Goal: Find specific page/section

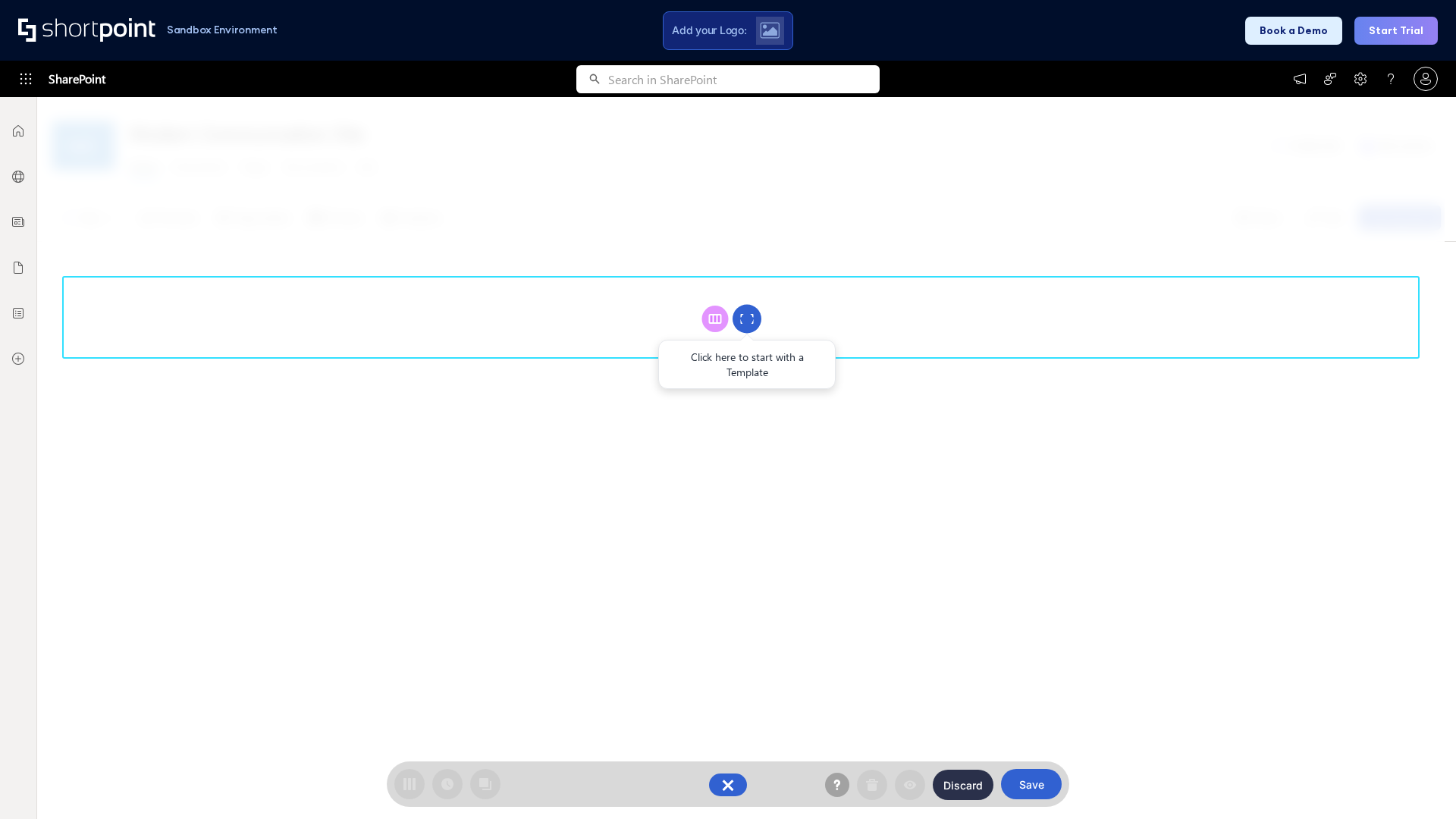
click at [747, 319] on circle at bounding box center [747, 319] width 29 height 29
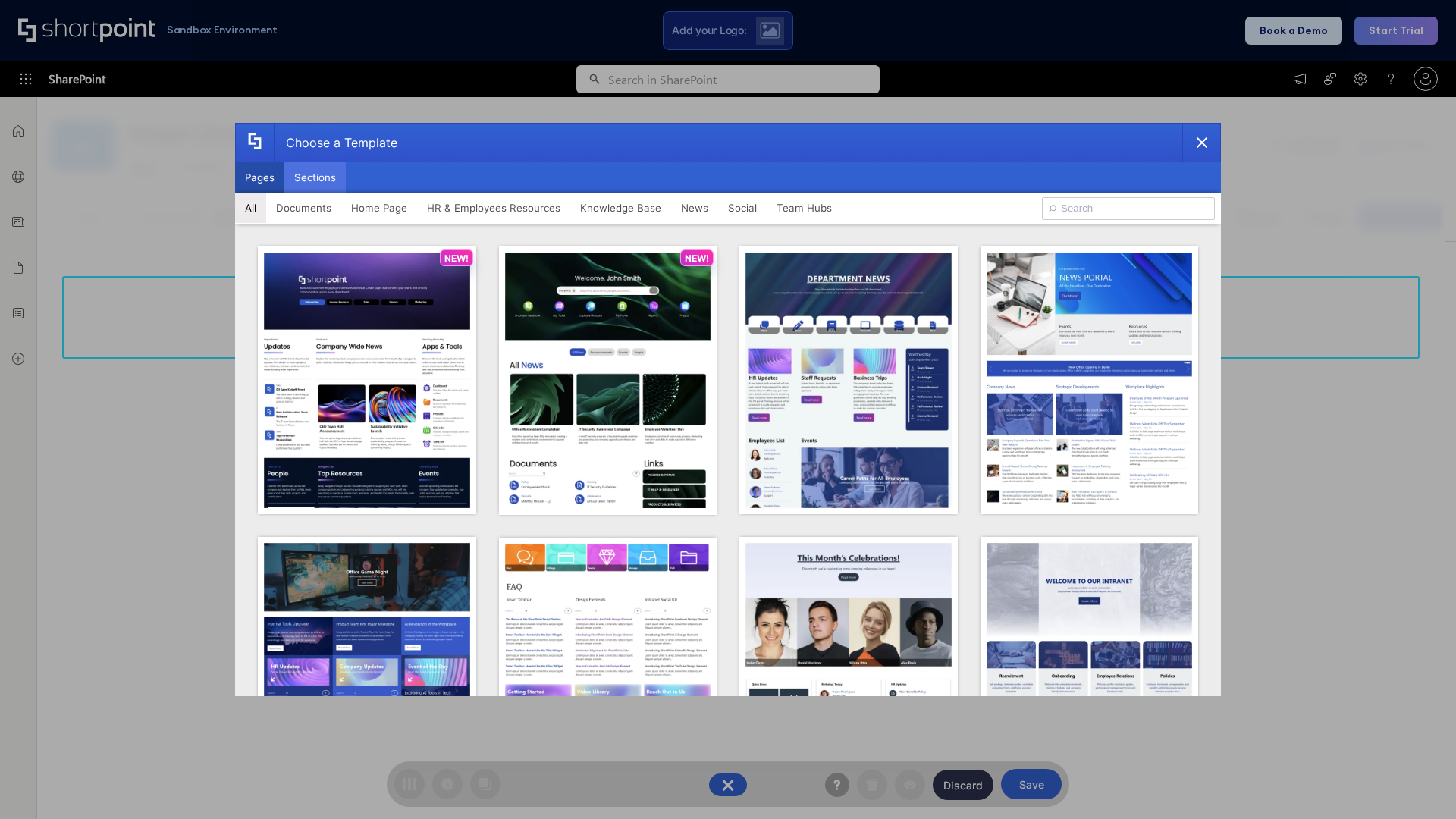
click at [315, 178] on button "Sections" at bounding box center [315, 177] width 61 height 30
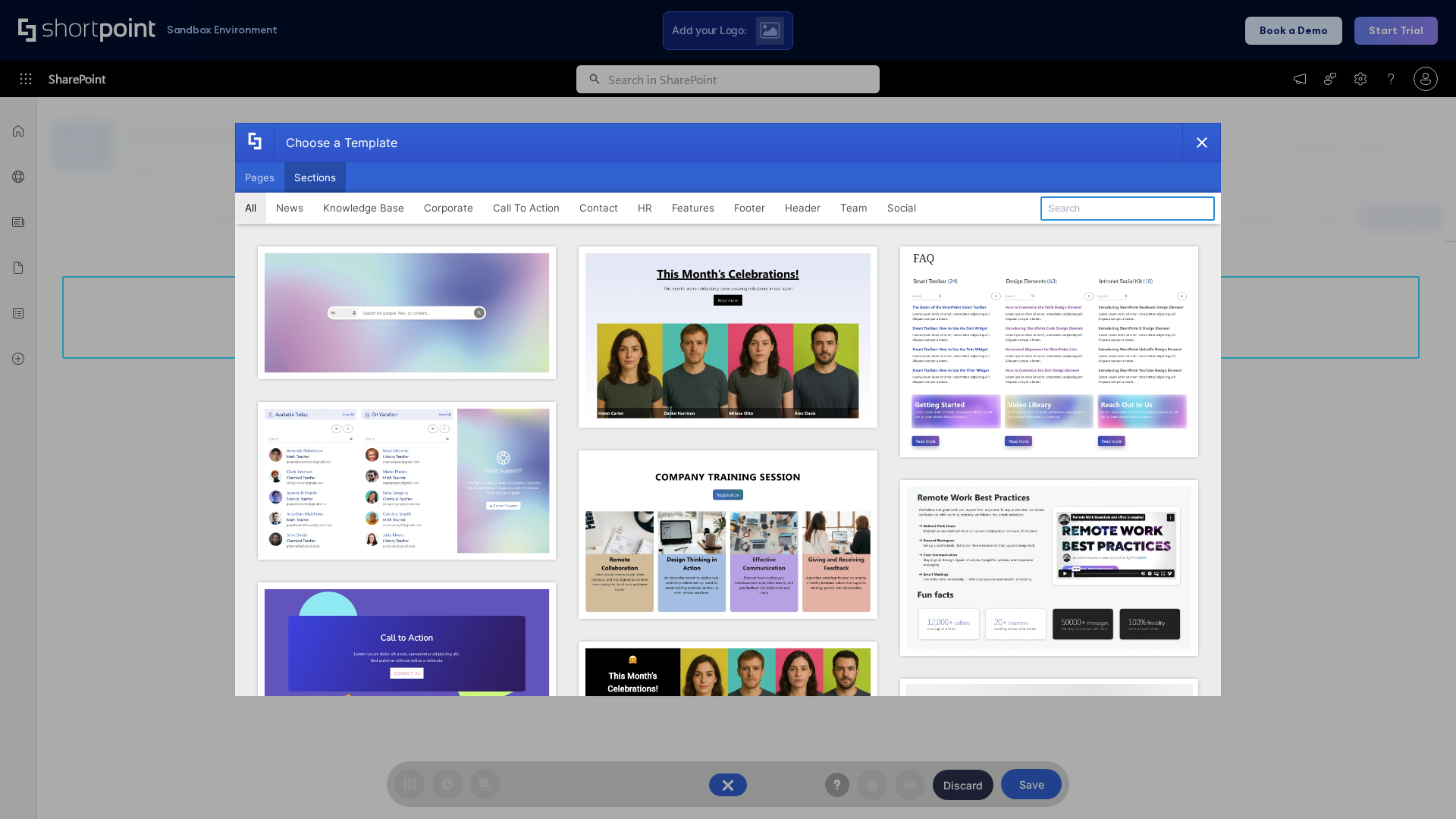
type input "Footer 6"
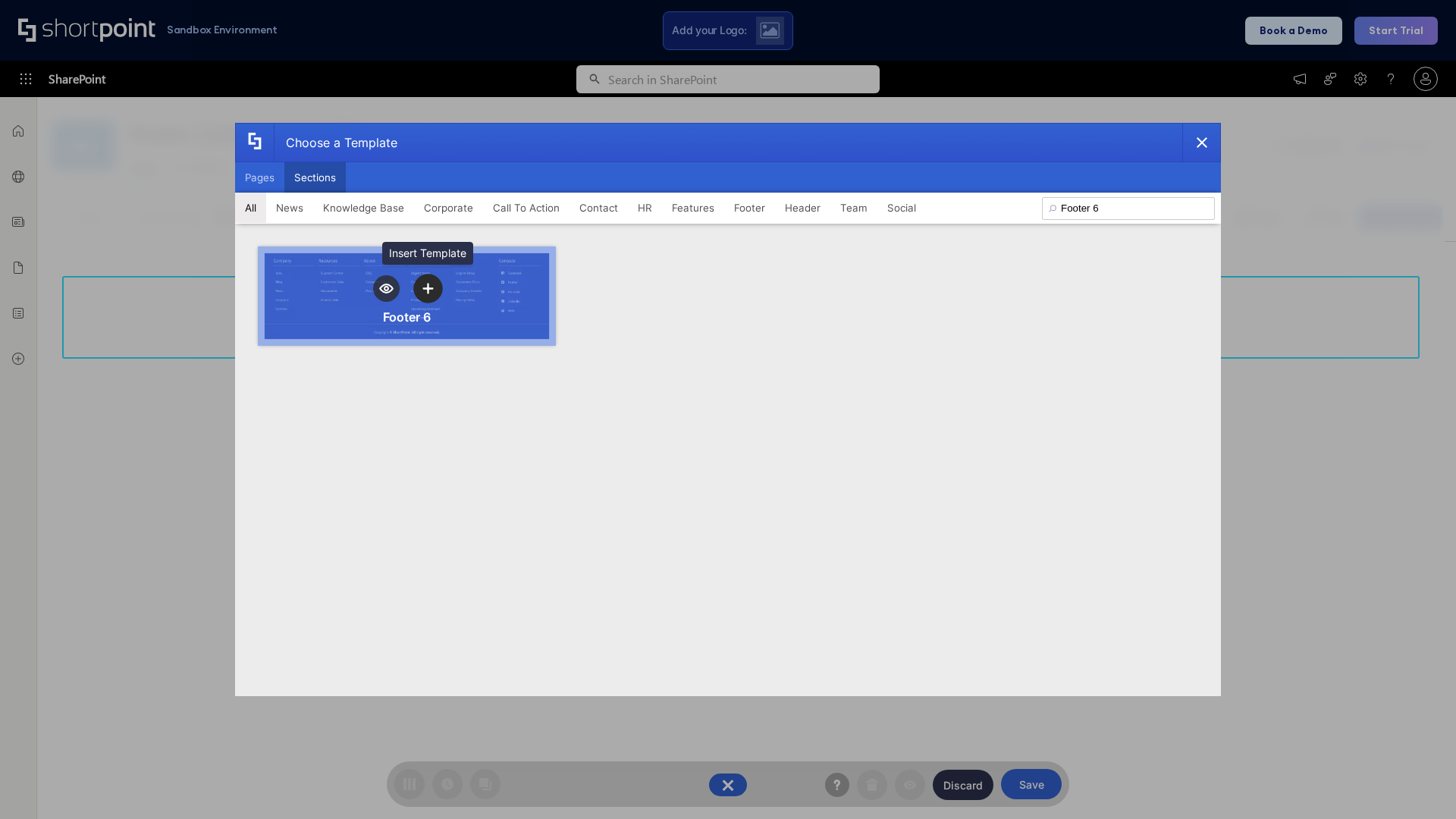
click at [428, 289] on icon "template selector" at bounding box center [428, 289] width 11 height 11
